Goal: Information Seeking & Learning: Find specific fact

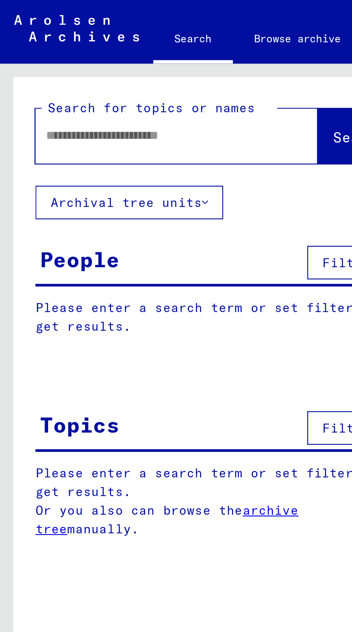
type input "*"
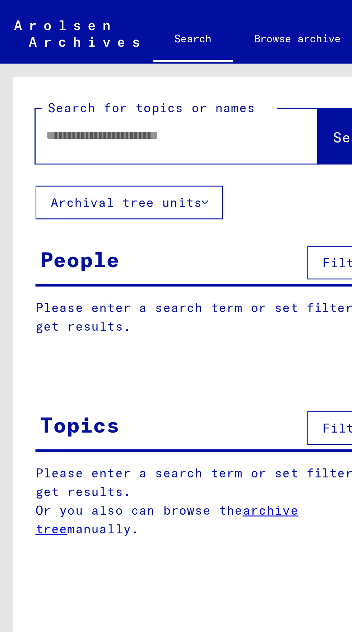
click at [11, 229] on div "Please enter a search term or set filters to get results. Or you also can brows…" at bounding box center [89, 208] width 168 height 41
click at [23, 58] on input "text" at bounding box center [63, 55] width 89 height 8
type input "**********"
click at [135, 55] on span "Search" at bounding box center [146, 55] width 22 height 7
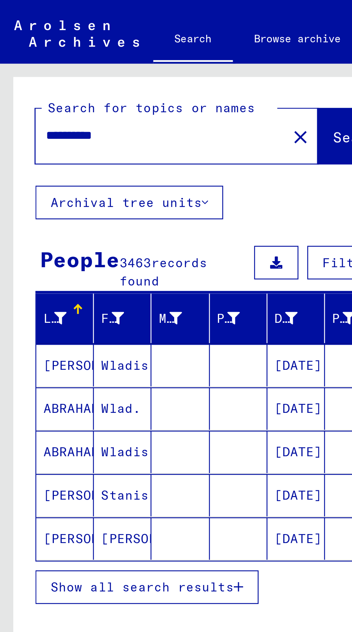
click at [85, 239] on span "Show all search results" at bounding box center [57, 238] width 74 height 6
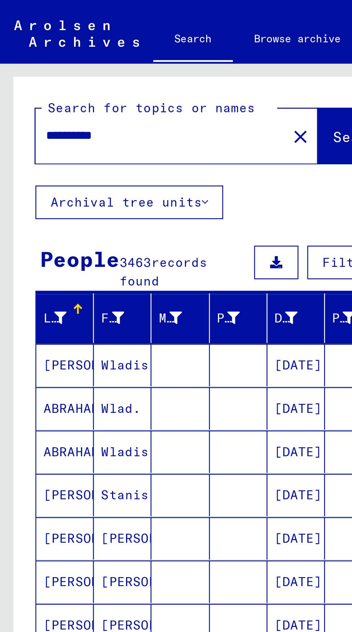
scroll to position [51, 0]
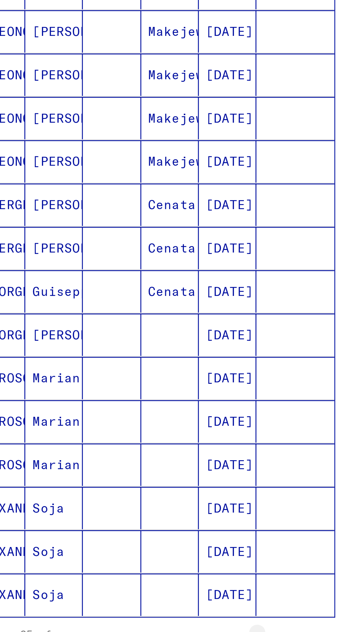
click at [141, 533] on icon "Next page" at bounding box center [139, 538] width 10 height 10
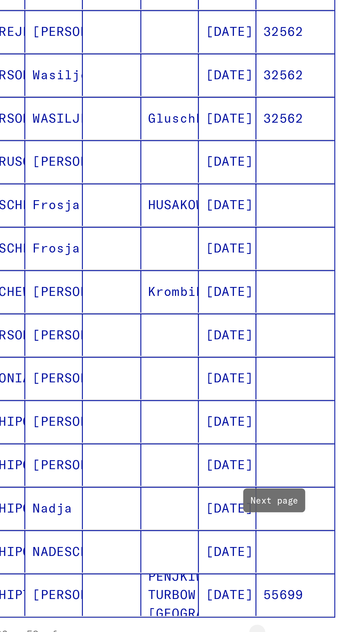
click at [140, 533] on icon "Next page" at bounding box center [139, 538] width 10 height 10
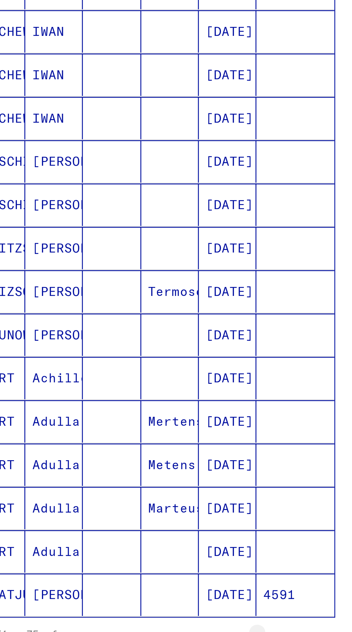
click at [138, 533] on icon "Next page" at bounding box center [139, 538] width 10 height 10
click at [137, 533] on icon "Next page" at bounding box center [139, 538] width 10 height 10
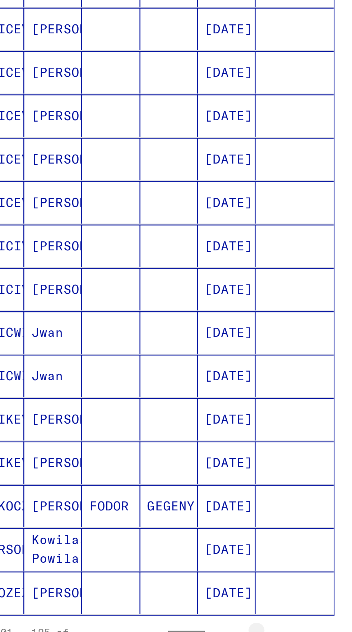
click at [138, 536] on icon "Next page" at bounding box center [139, 538] width 3 height 5
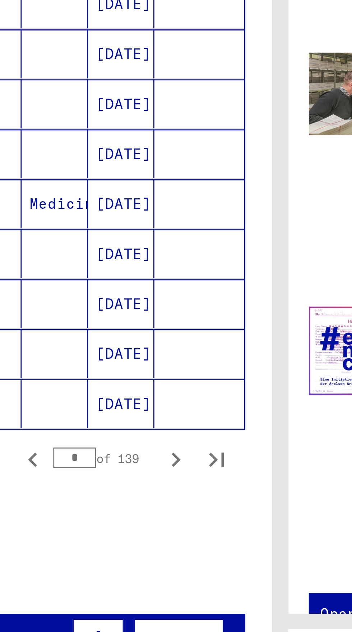
scroll to position [51, 0]
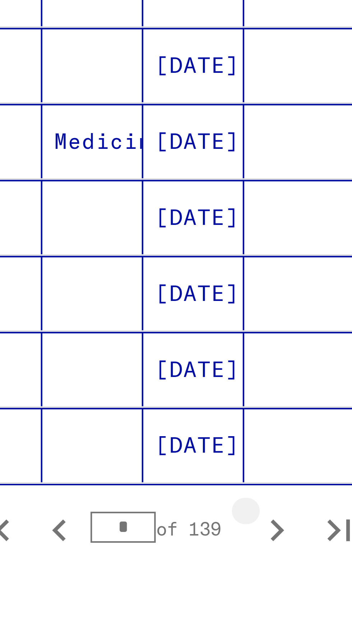
click at [138, 534] on icon "Next page" at bounding box center [139, 539] width 10 height 10
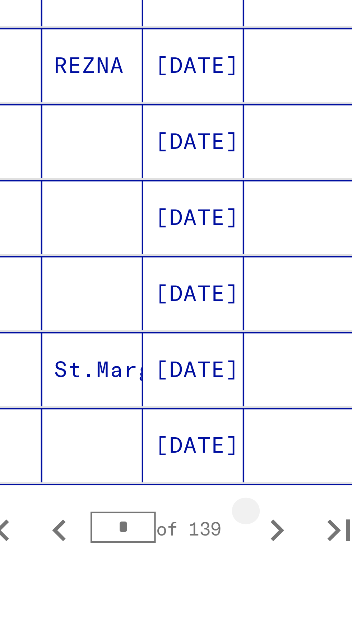
click at [141, 534] on icon "Next page" at bounding box center [139, 539] width 10 height 10
click at [139, 536] on icon "Next page" at bounding box center [139, 538] width 3 height 5
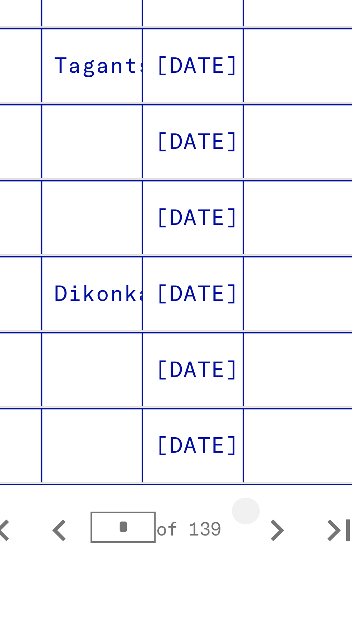
click at [142, 534] on icon "Next page" at bounding box center [139, 539] width 10 height 10
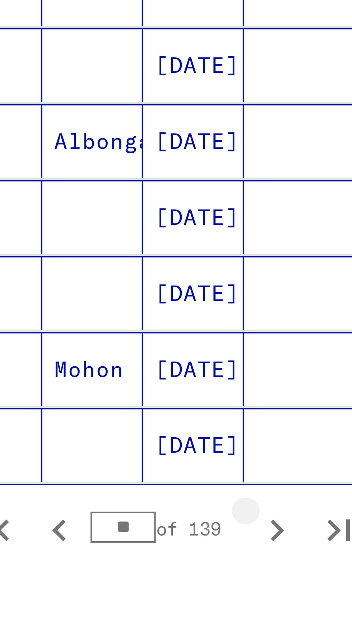
click at [138, 534] on icon "Next page" at bounding box center [139, 539] width 10 height 10
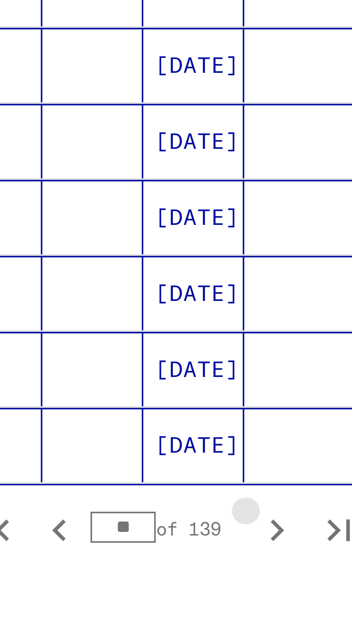
click at [137, 534] on icon "Next page" at bounding box center [139, 539] width 10 height 10
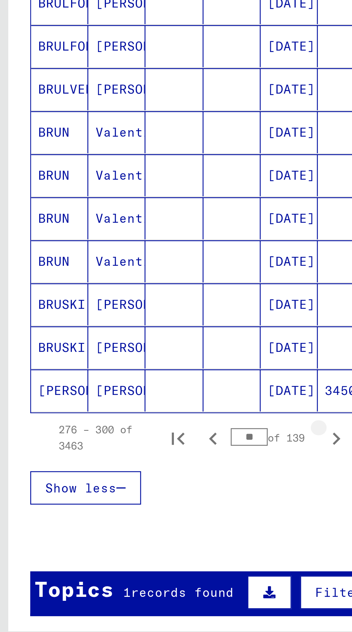
click at [141, 534] on icon "Next page" at bounding box center [139, 539] width 10 height 10
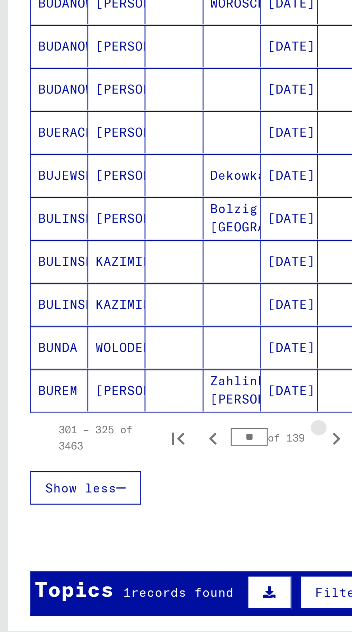
click at [138, 534] on icon "Next page" at bounding box center [139, 539] width 10 height 10
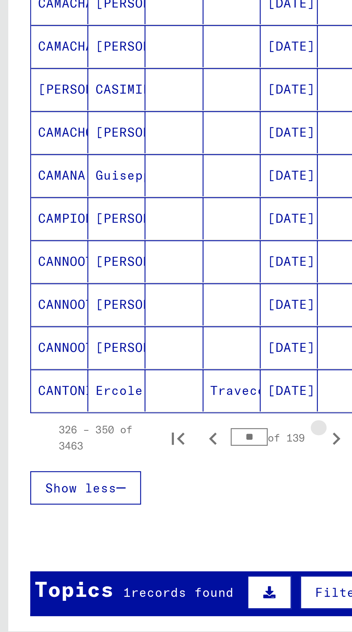
click at [137, 534] on icon "Next page" at bounding box center [139, 539] width 10 height 10
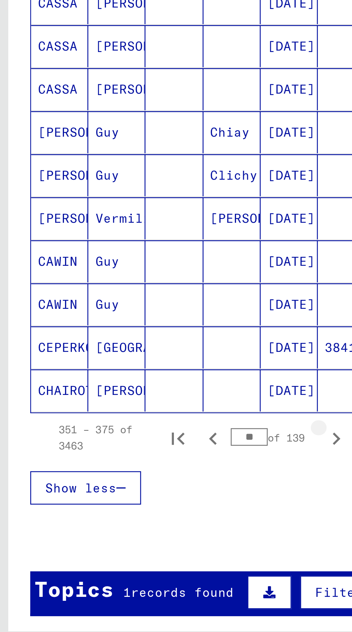
click at [136, 534] on icon "Next page" at bounding box center [139, 539] width 10 height 10
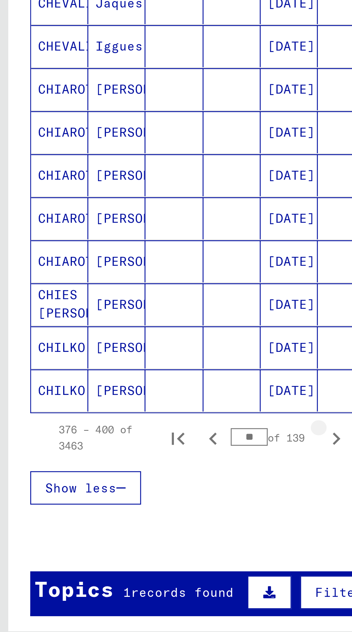
click at [138, 534] on icon "Next page" at bounding box center [139, 539] width 10 height 10
click at [138, 536] on icon "Next page" at bounding box center [139, 538] width 3 height 5
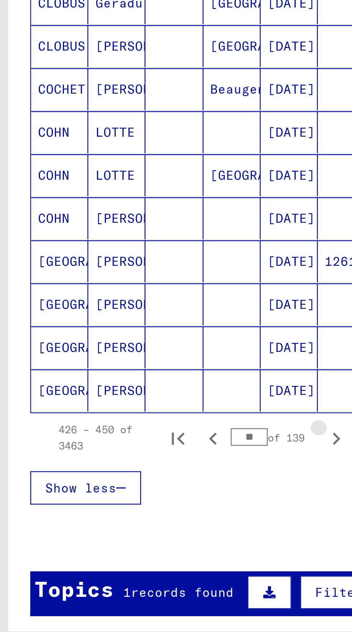
click at [138, 534] on icon "Next page" at bounding box center [139, 539] width 10 height 10
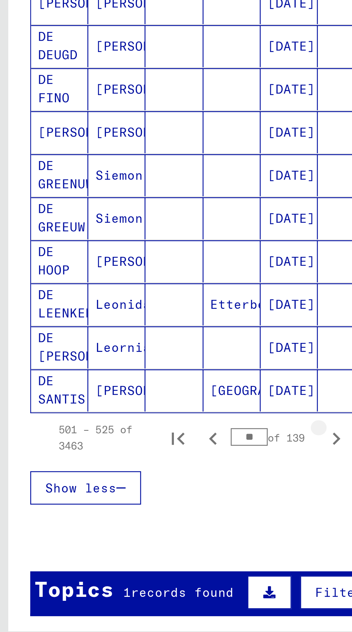
click at [140, 534] on icon "Next page" at bounding box center [139, 539] width 10 height 10
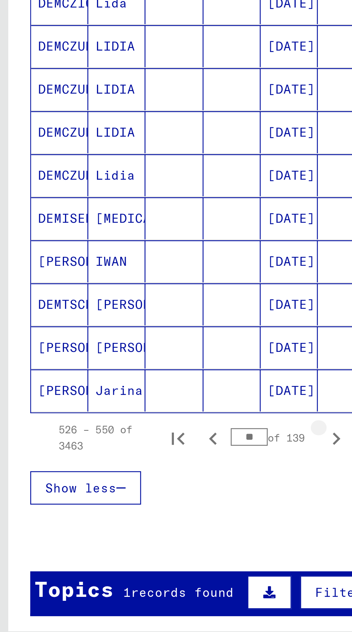
click at [140, 534] on icon "Next page" at bounding box center [139, 539] width 10 height 10
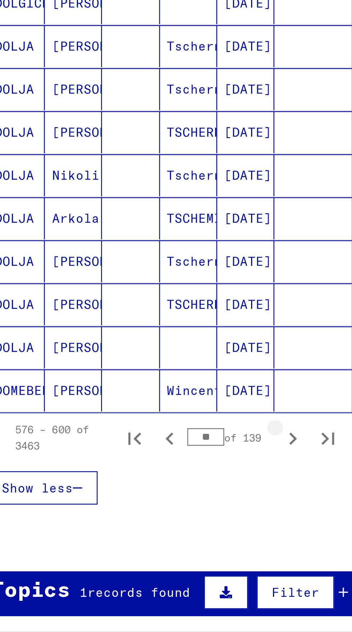
click at [140, 536] on icon "Next page" at bounding box center [139, 538] width 3 height 5
click at [139, 534] on icon "Next page" at bounding box center [139, 539] width 10 height 10
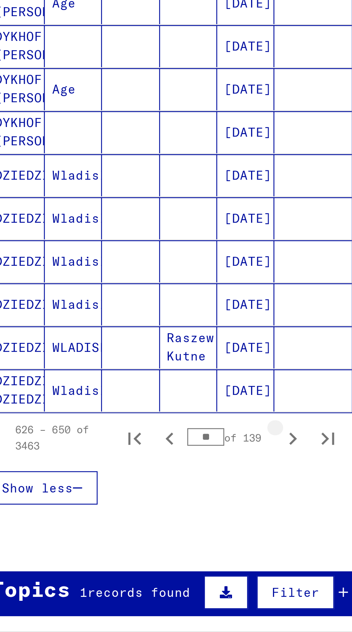
click at [137, 534] on icon "Next page" at bounding box center [139, 539] width 10 height 10
click at [141, 534] on icon "Next page" at bounding box center [139, 539] width 10 height 10
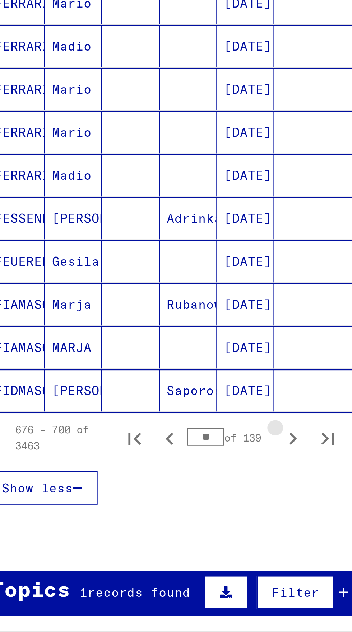
click at [142, 534] on icon "Next page" at bounding box center [139, 539] width 10 height 10
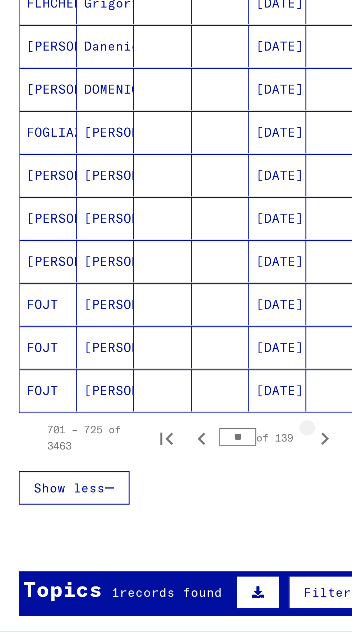
click at [140, 536] on icon "Next page" at bounding box center [139, 538] width 3 height 5
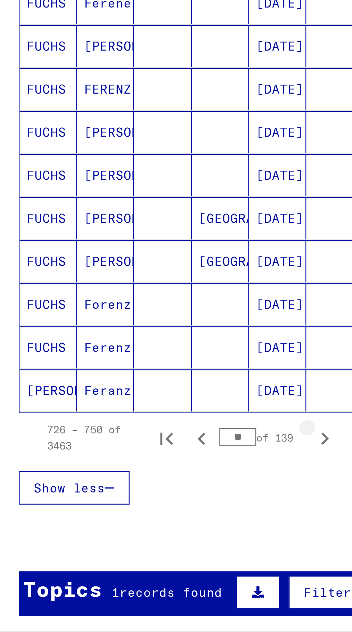
click at [138, 534] on icon "Next page" at bounding box center [139, 539] width 10 height 10
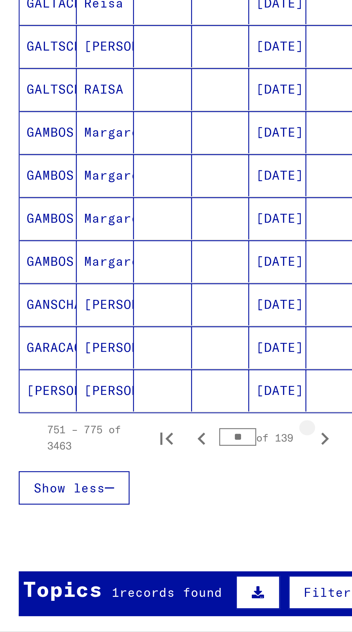
click at [138, 534] on icon "Next page" at bounding box center [139, 539] width 10 height 10
type input "**"
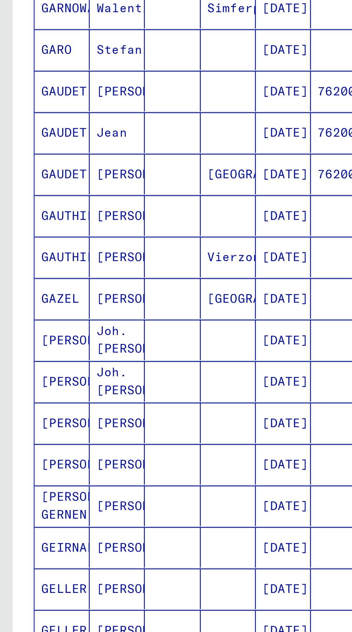
scroll to position [0, 0]
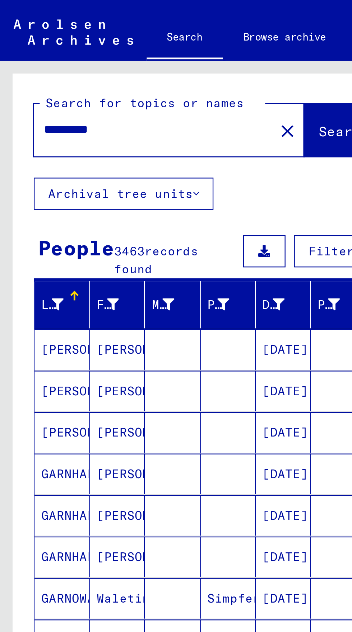
click at [59, 56] on input "**********" at bounding box center [63, 55] width 89 height 8
type input "*"
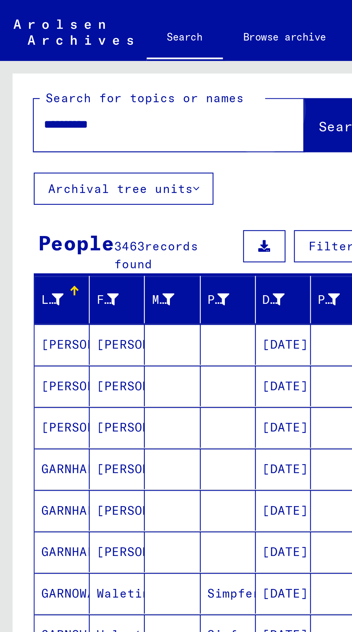
scroll to position [3, 0]
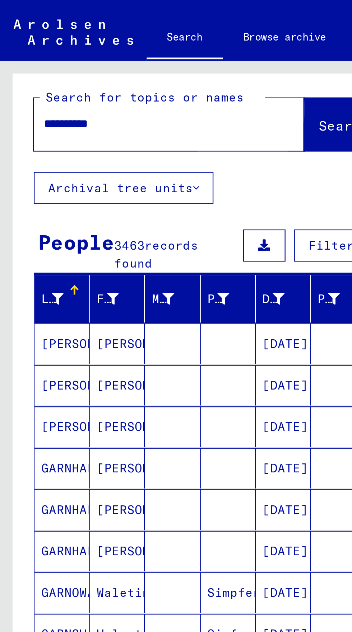
type input "**********"
click at [135, 55] on span "Search" at bounding box center [146, 52] width 22 height 7
